Goal: Task Accomplishment & Management: Use online tool/utility

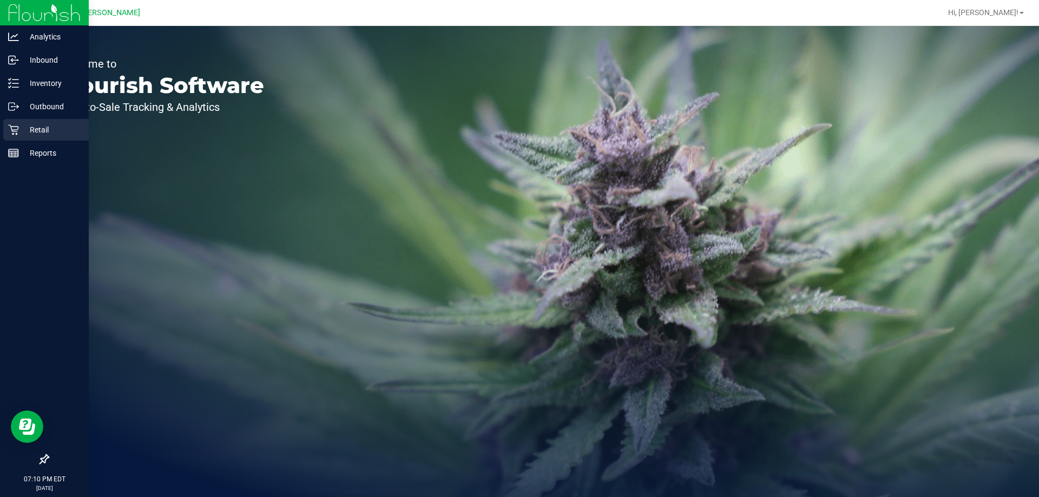
click at [25, 139] on div "Retail" at bounding box center [46, 130] width 86 height 22
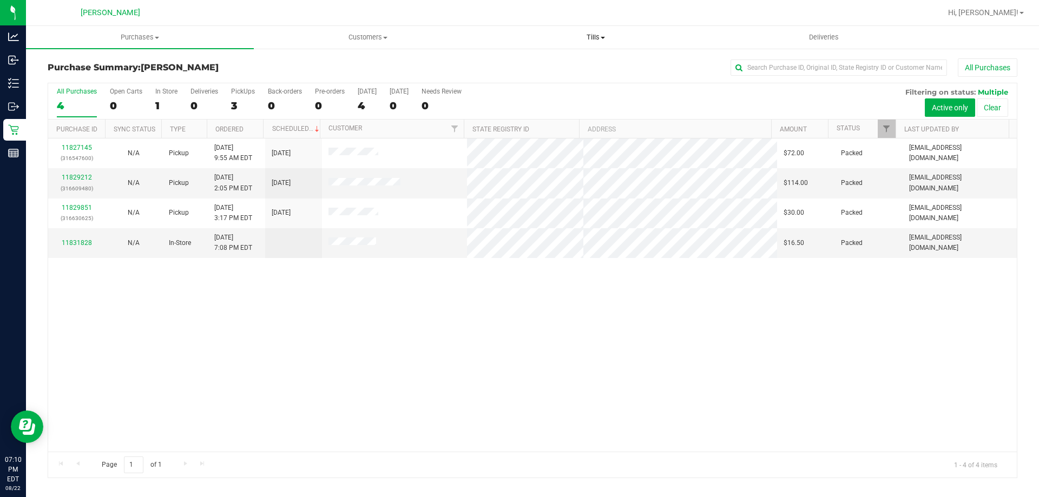
click at [590, 37] on span "Tills" at bounding box center [595, 37] width 227 height 10
click at [574, 68] on li "Manage tills" at bounding box center [596, 65] width 228 height 13
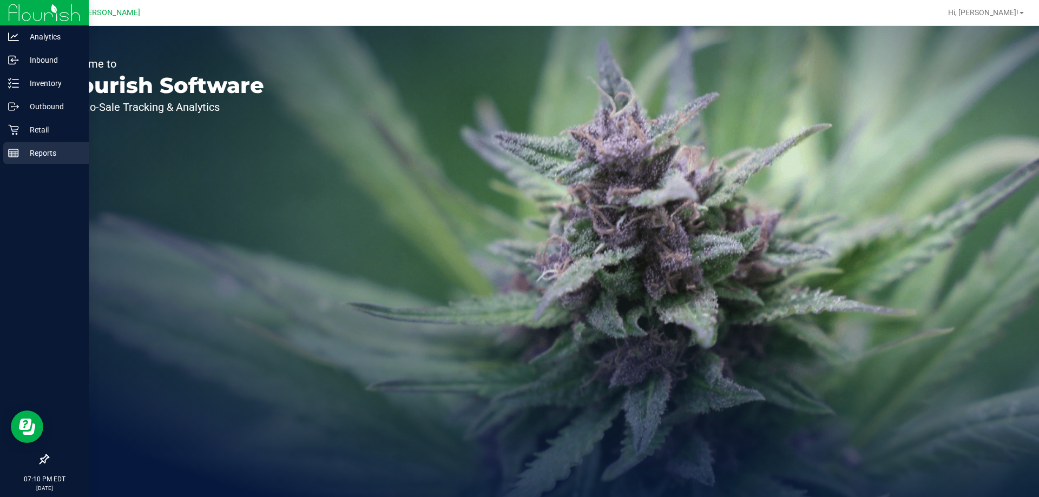
click at [23, 158] on p "Reports" at bounding box center [51, 153] width 65 height 13
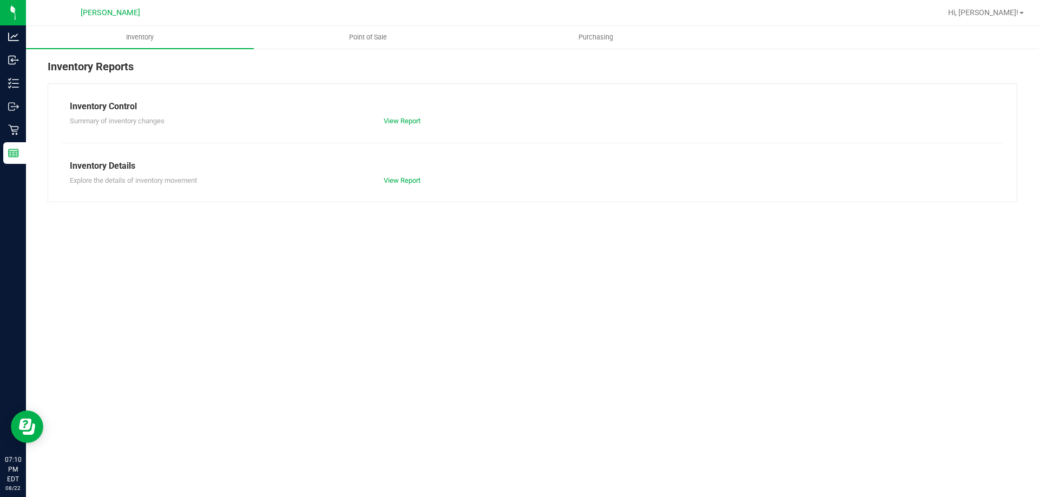
click at [370, 49] on ul "Inventory Point of Sale Purchasing" at bounding box center [545, 37] width 1039 height 23
click at [376, 38] on span "Point of Sale" at bounding box center [367, 37] width 67 height 10
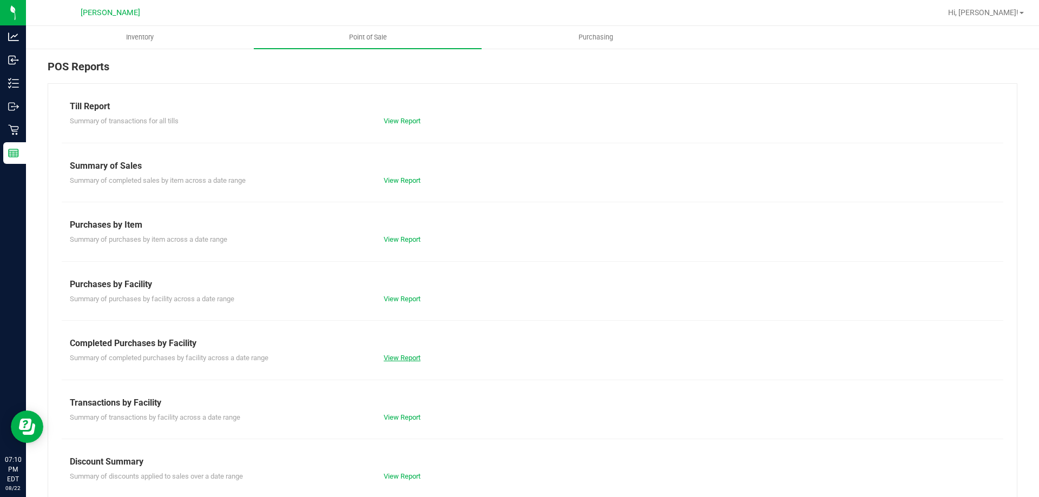
click at [407, 360] on link "View Report" at bounding box center [402, 358] width 37 height 8
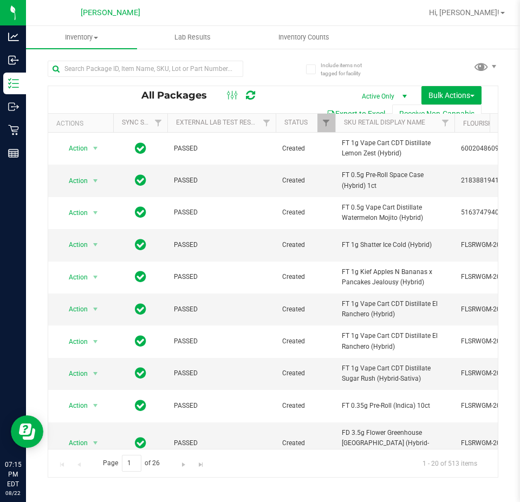
click at [383, 110] on button "Export to Excel" at bounding box center [355, 113] width 73 height 18
click at [121, 77] on div at bounding box center [145, 73] width 195 height 25
click at [121, 69] on input "text" at bounding box center [145, 69] width 195 height 16
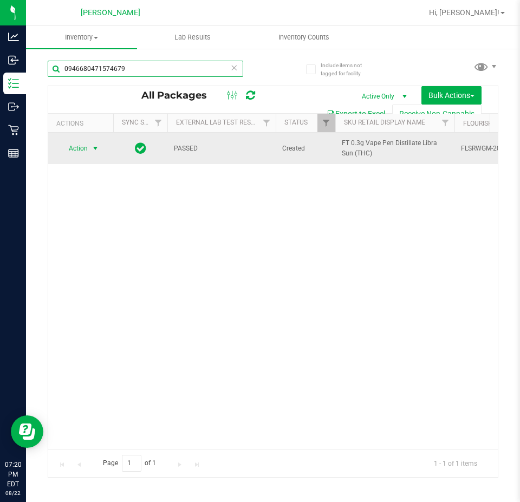
type input "0946680471574679"
click at [87, 148] on span "Action" at bounding box center [73, 148] width 29 height 15
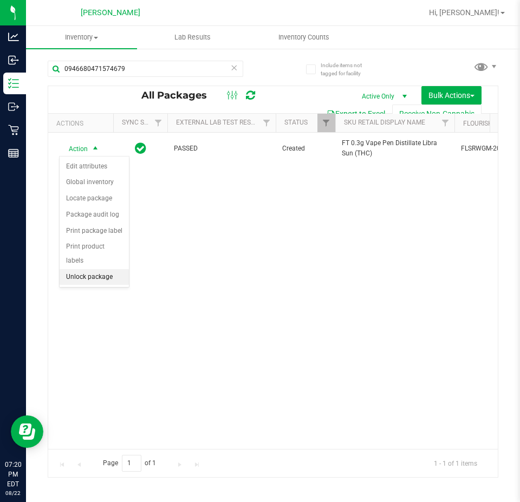
click at [102, 269] on li "Unlock package" at bounding box center [94, 277] width 69 height 16
